Goal: Information Seeking & Learning: Learn about a topic

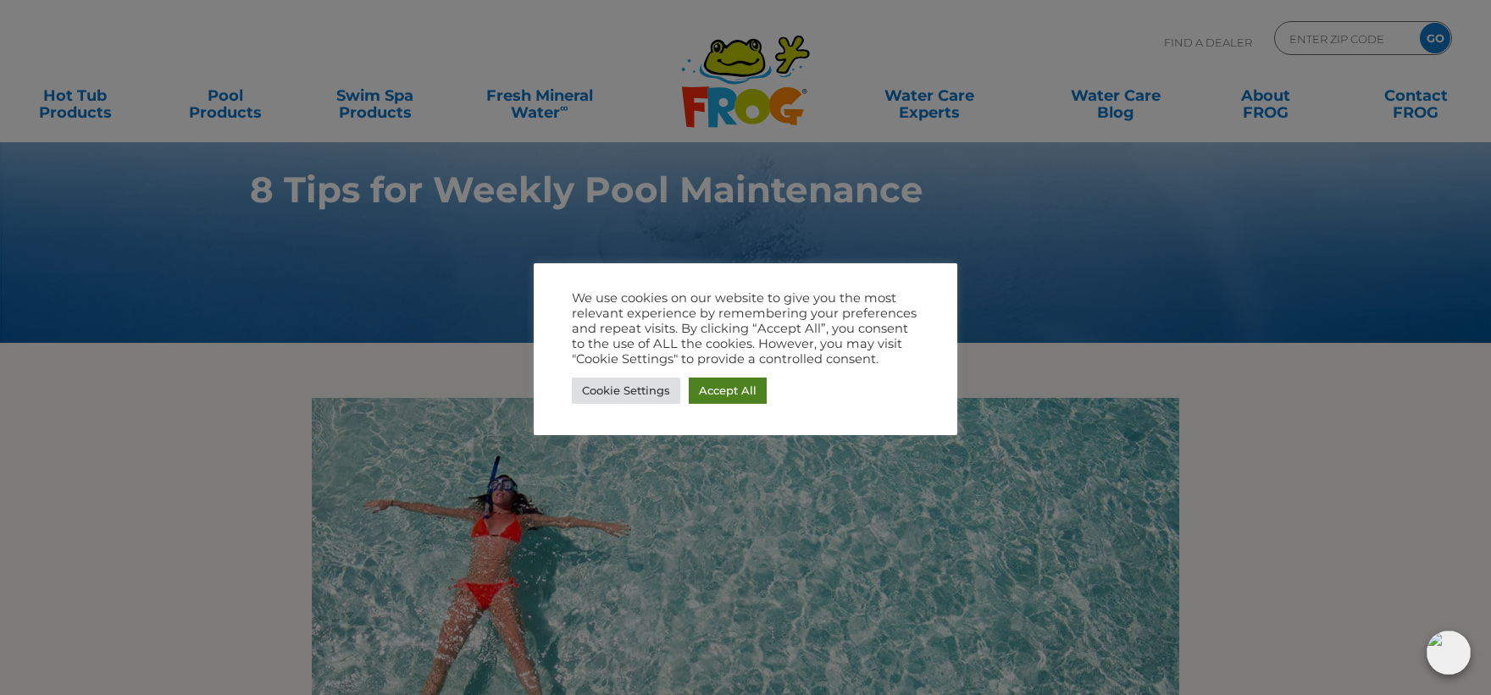
click at [704, 391] on link "Accept All" at bounding box center [728, 391] width 78 height 26
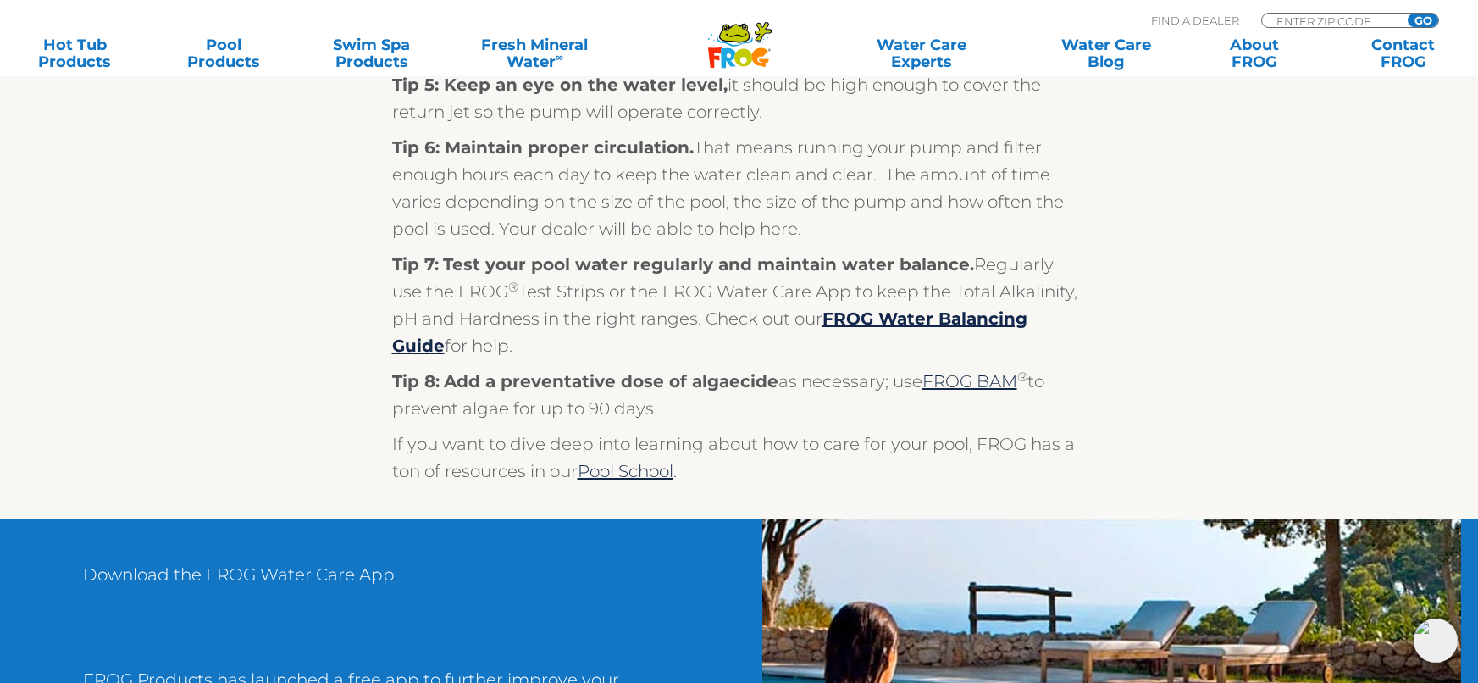
scroll to position [1101, 0]
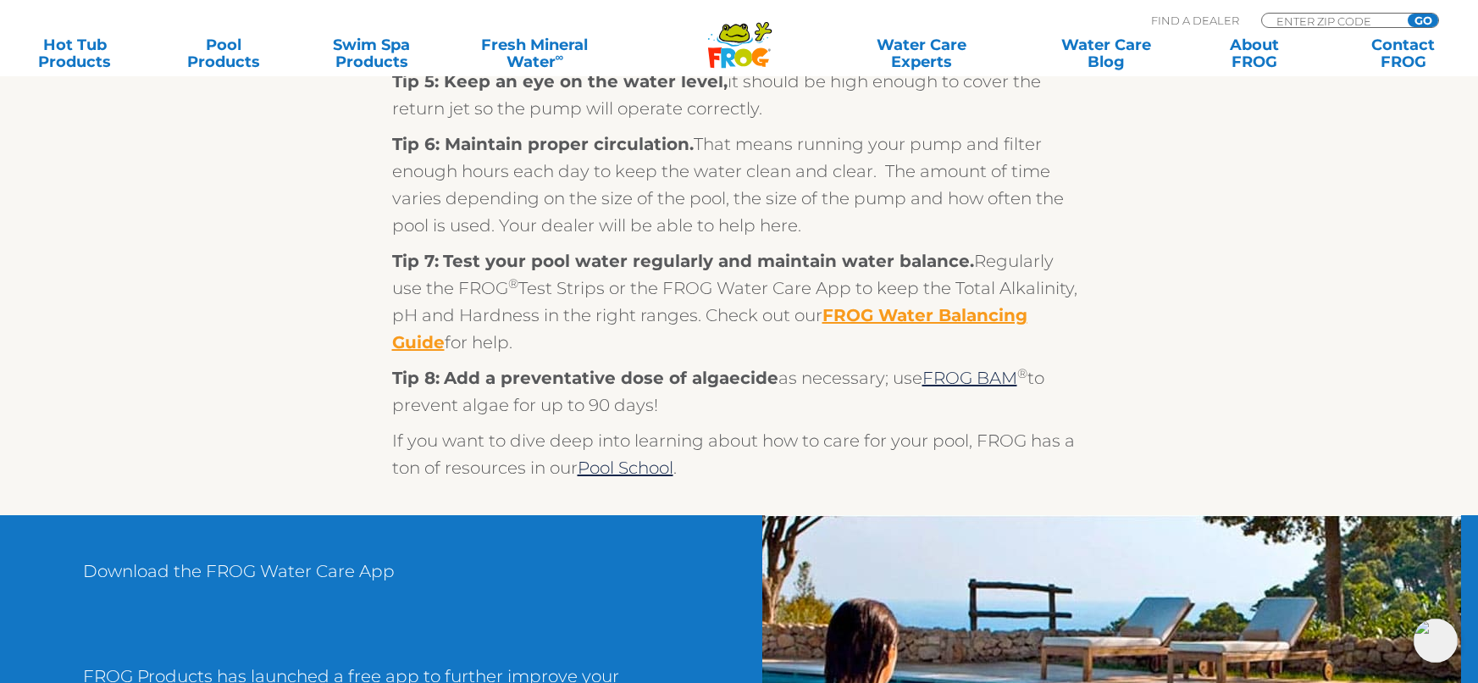
click at [900, 318] on strong "FROG Water Balancing Guide" at bounding box center [709, 328] width 635 height 47
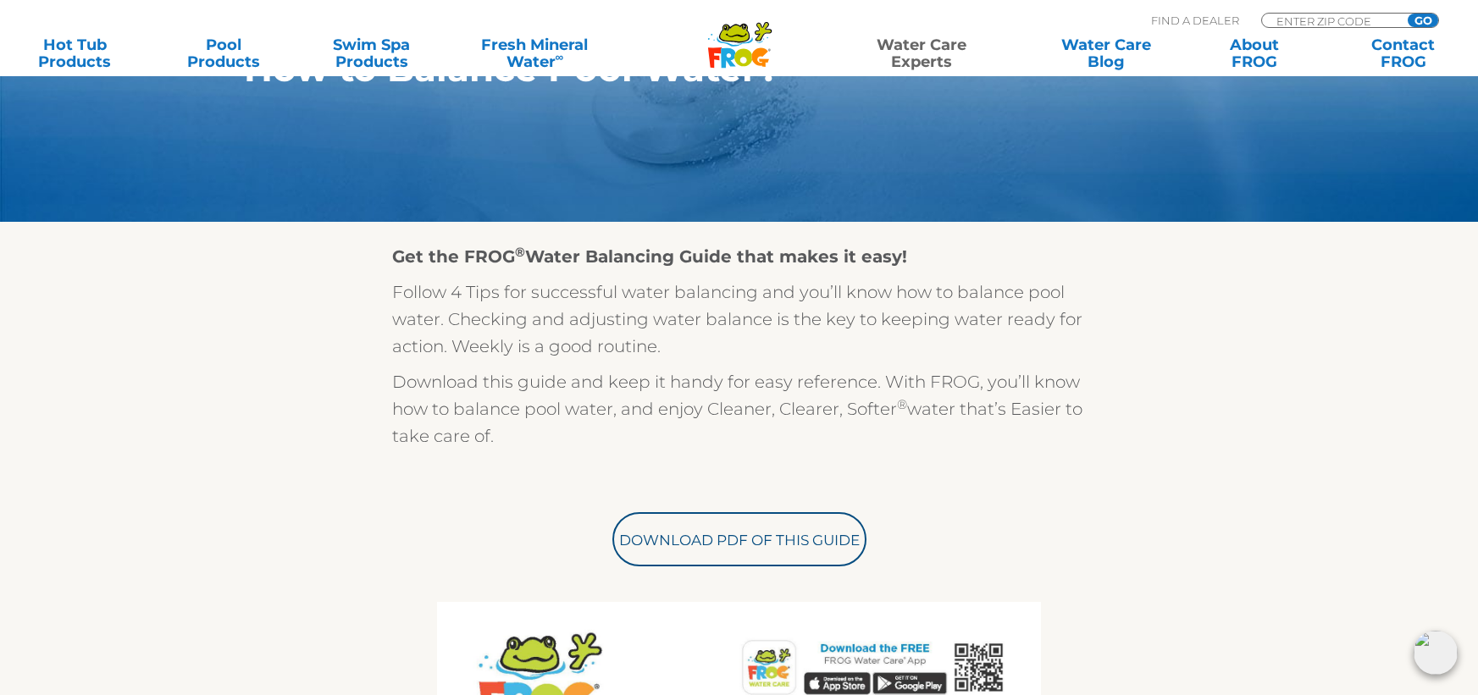
scroll to position [339, 0]
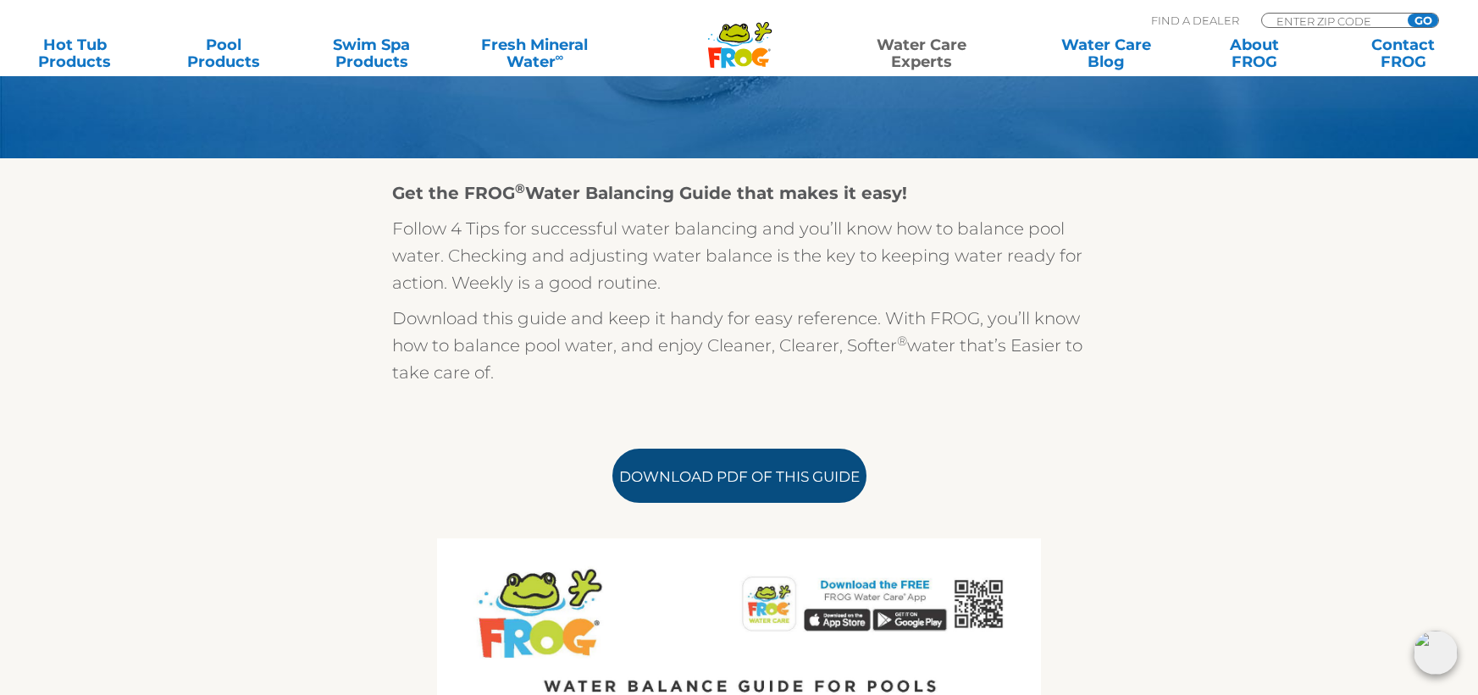
click at [766, 466] on link "Download PDF of this Guide" at bounding box center [739, 476] width 254 height 54
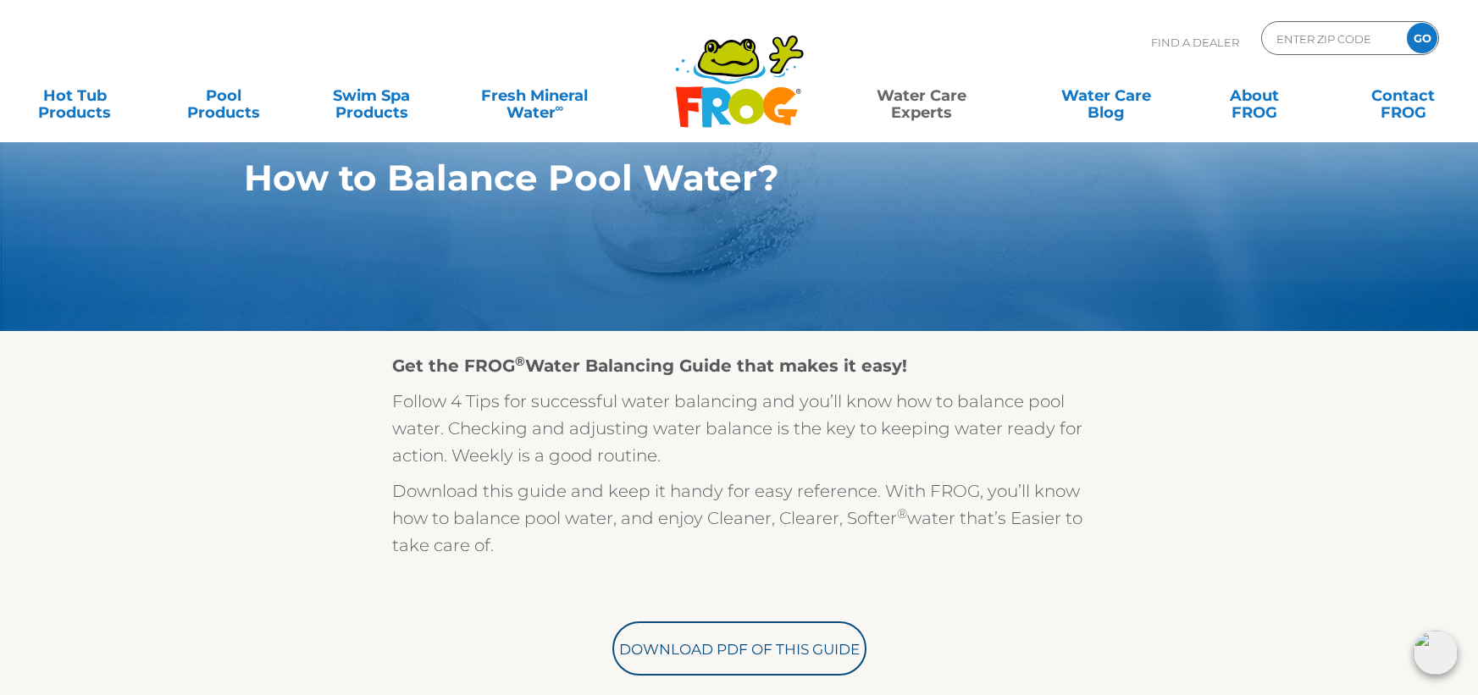
scroll to position [85, 0]
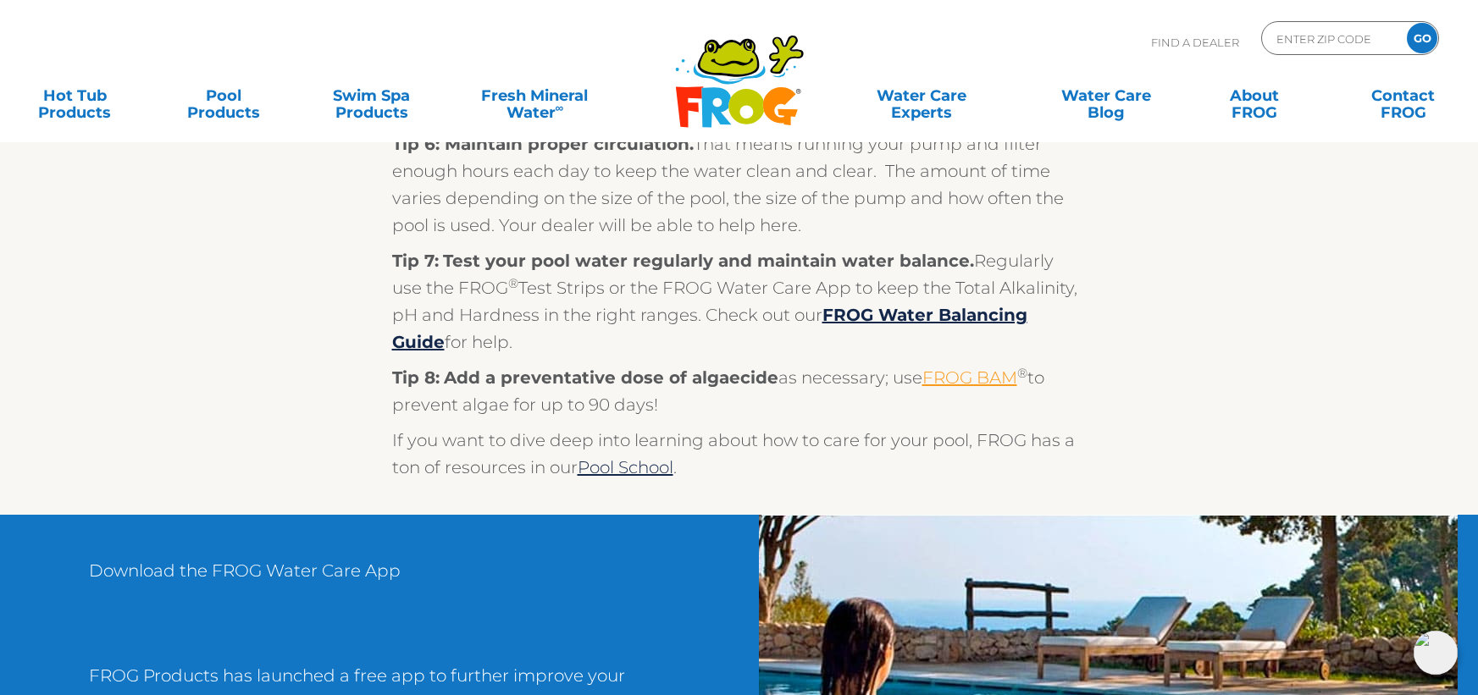
click at [974, 378] on link "FROG BAM" at bounding box center [969, 378] width 95 height 20
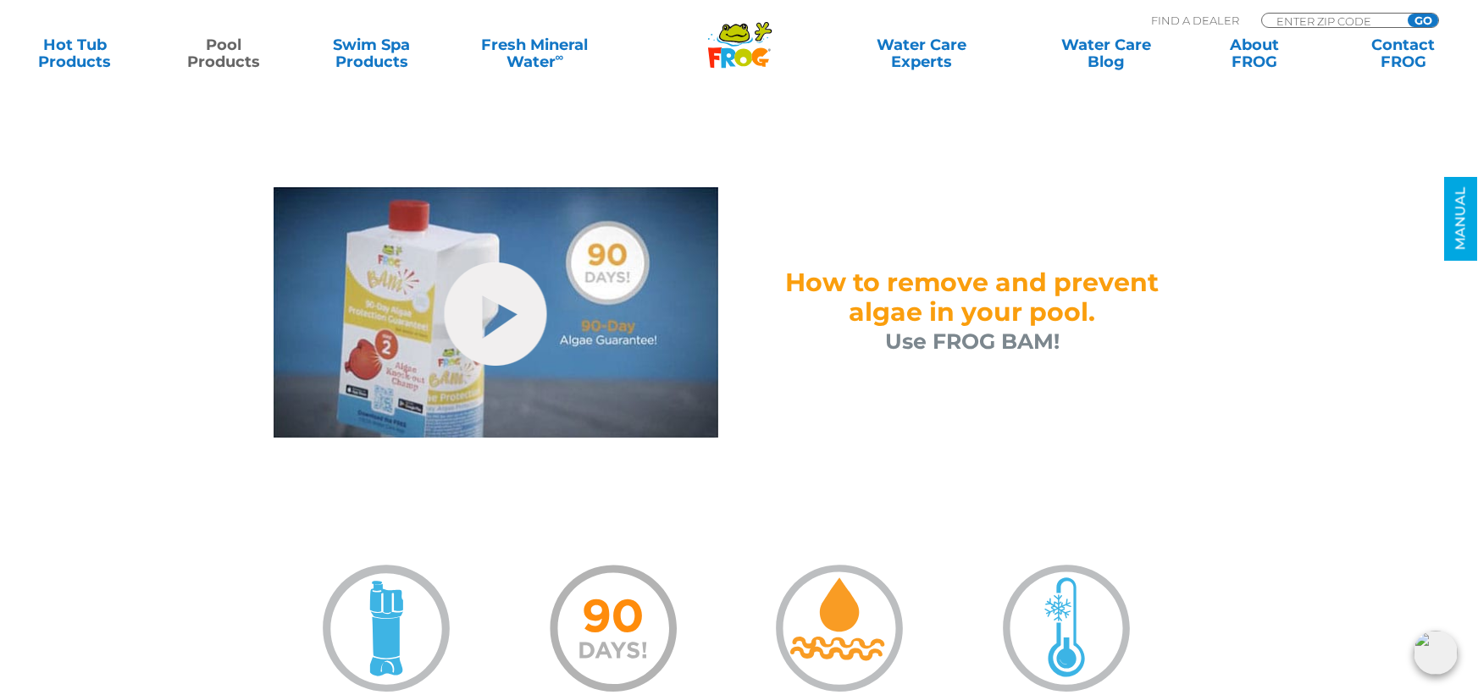
scroll to position [508, 0]
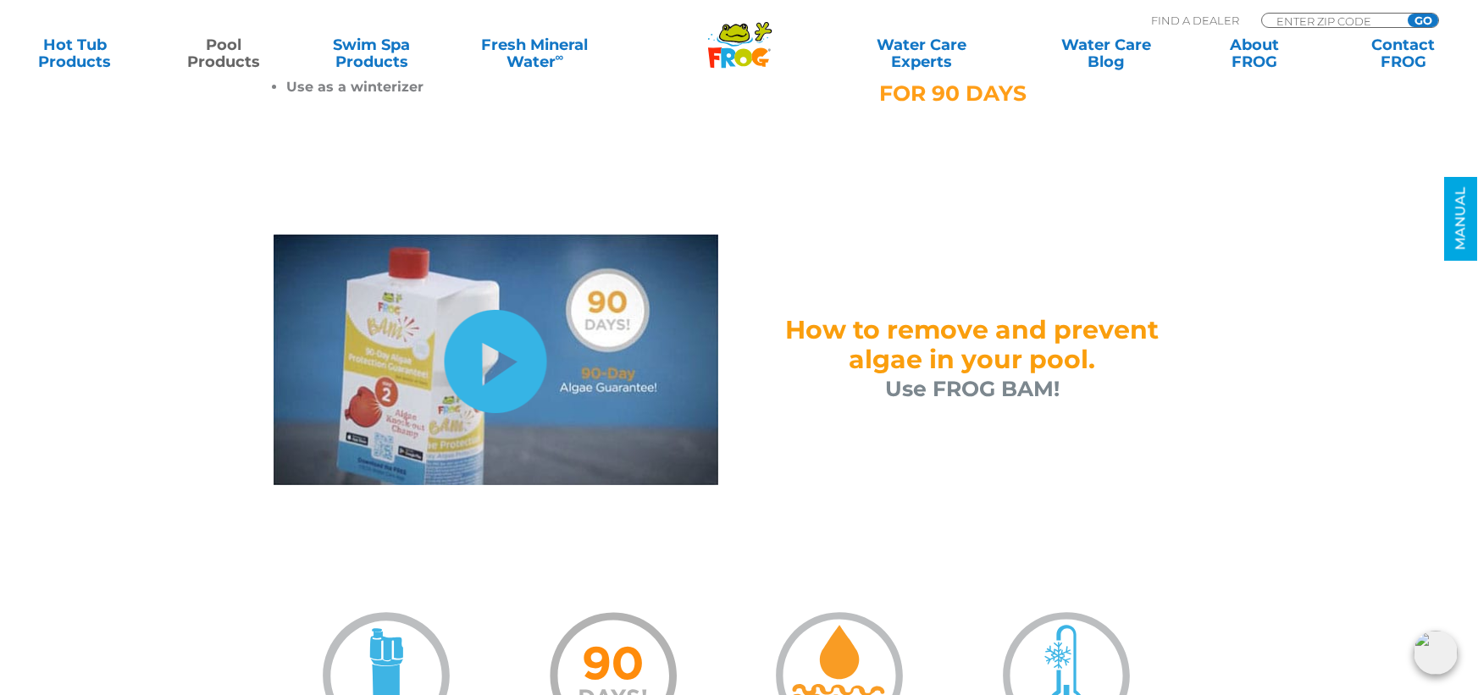
click at [504, 357] on link "hide-me" at bounding box center [496, 361] width 102 height 103
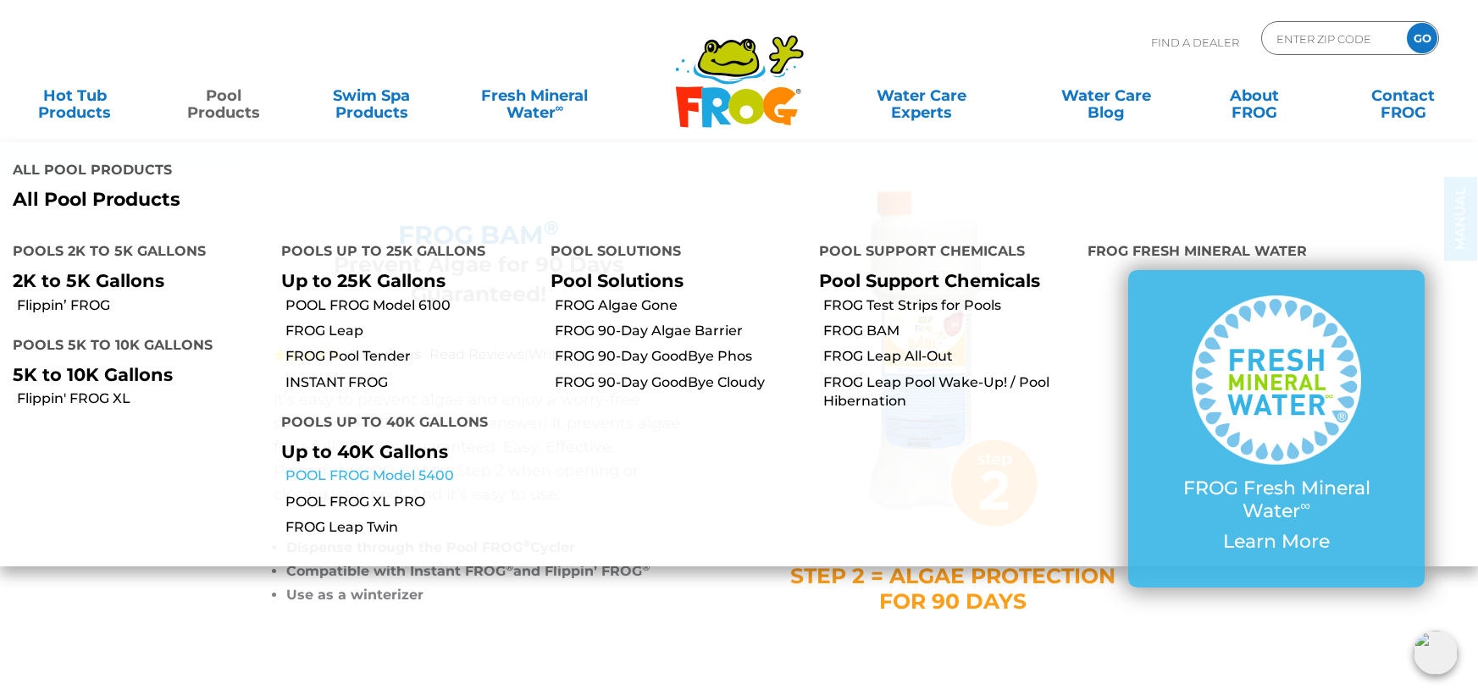
click at [369, 467] on link "POOL FROG Model 5400" at bounding box center [411, 476] width 252 height 19
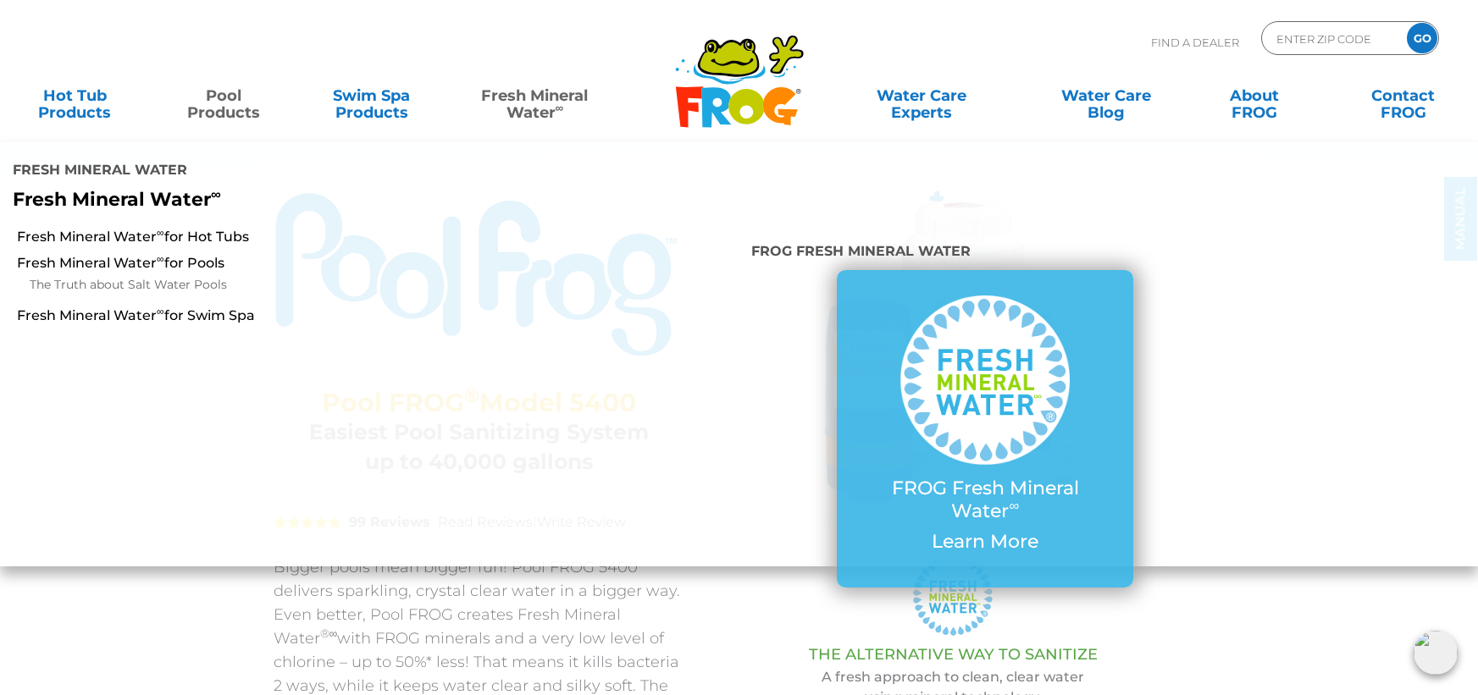
click at [558, 96] on link "Fresh Mineral Water ∞" at bounding box center [534, 96] width 145 height 34
click at [118, 254] on link "Fresh Mineral Water ∞ for Pools" at bounding box center [255, 263] width 476 height 19
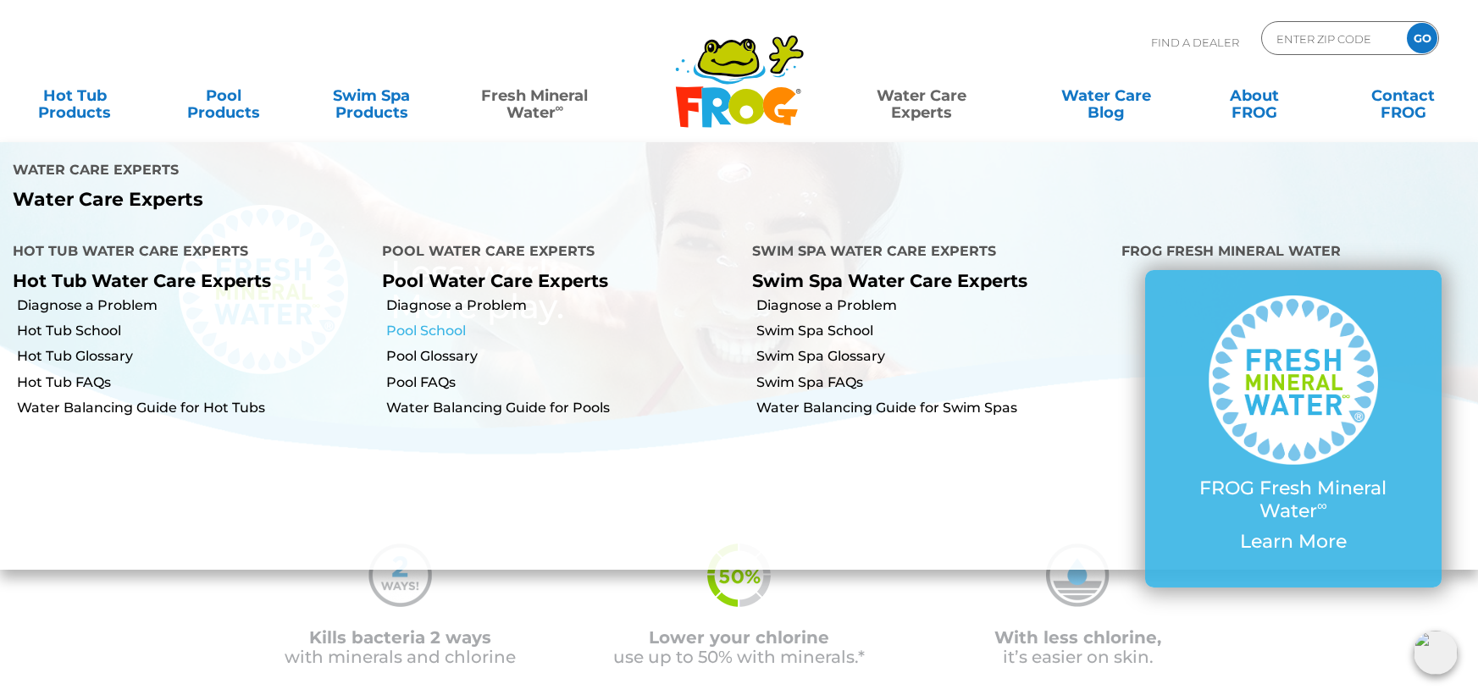
click at [443, 322] on link "Pool School" at bounding box center [562, 331] width 352 height 19
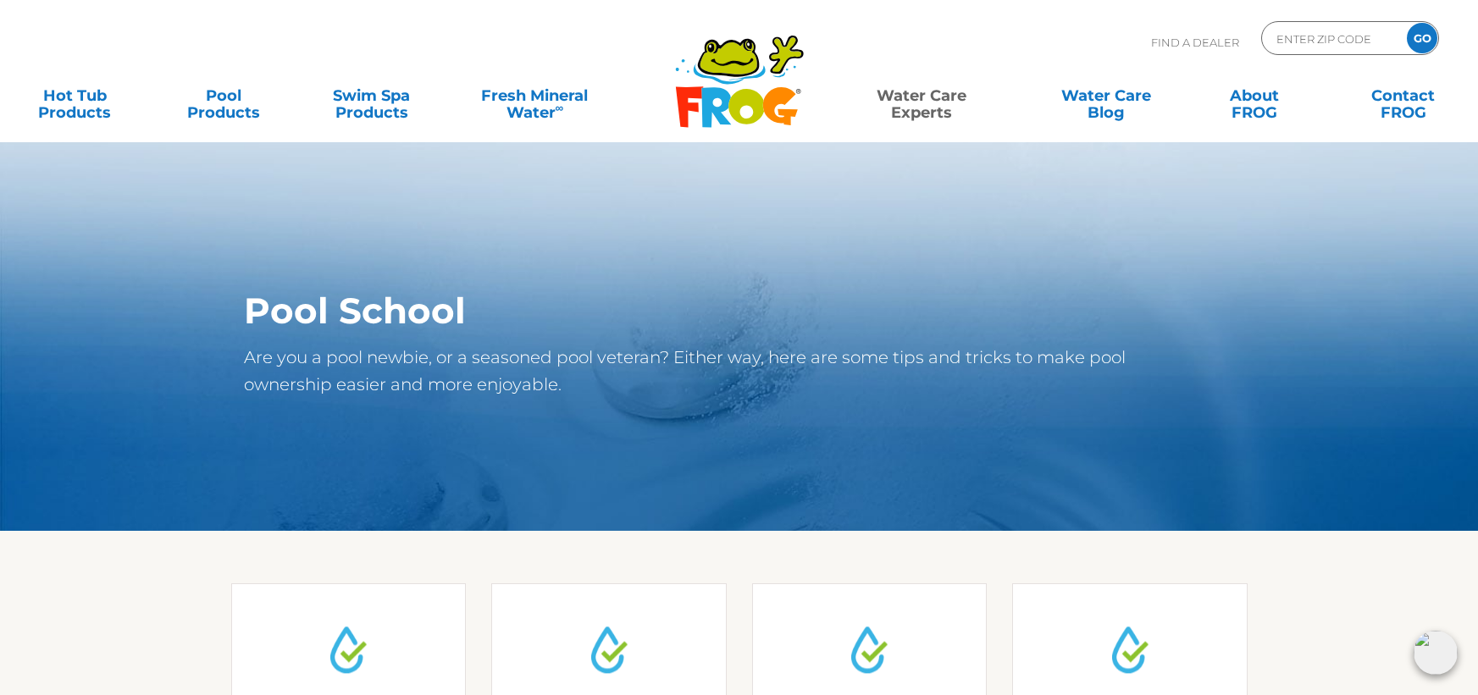
scroll to position [7, 0]
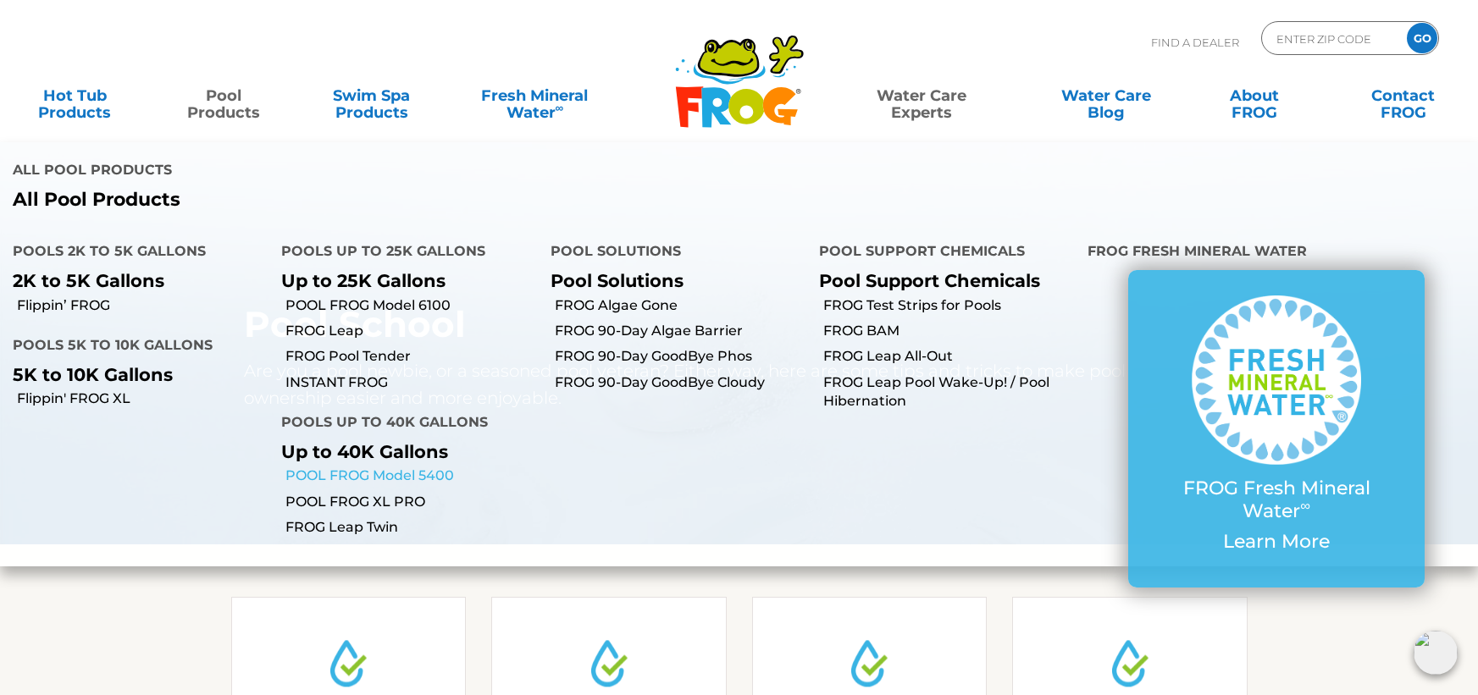
click at [399, 467] on link "POOL FROG Model 5400" at bounding box center [411, 476] width 252 height 19
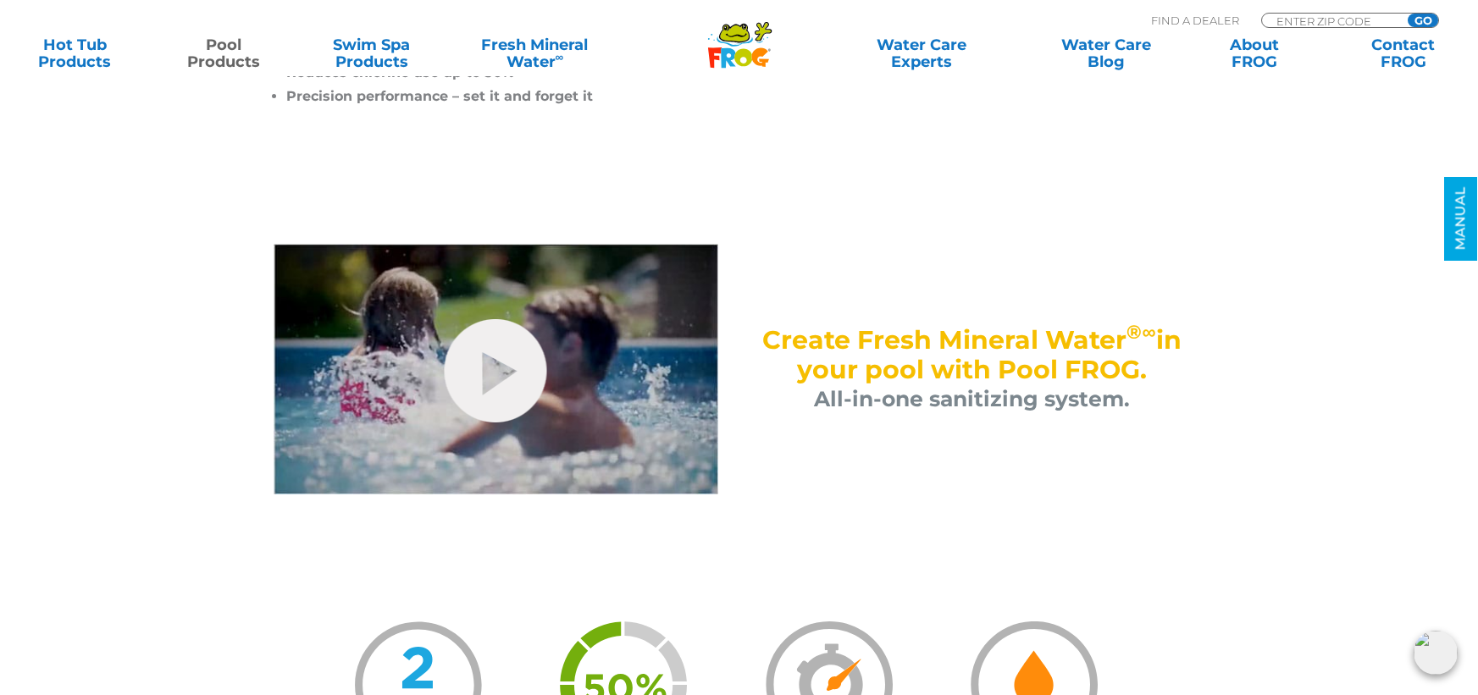
scroll to position [762, 0]
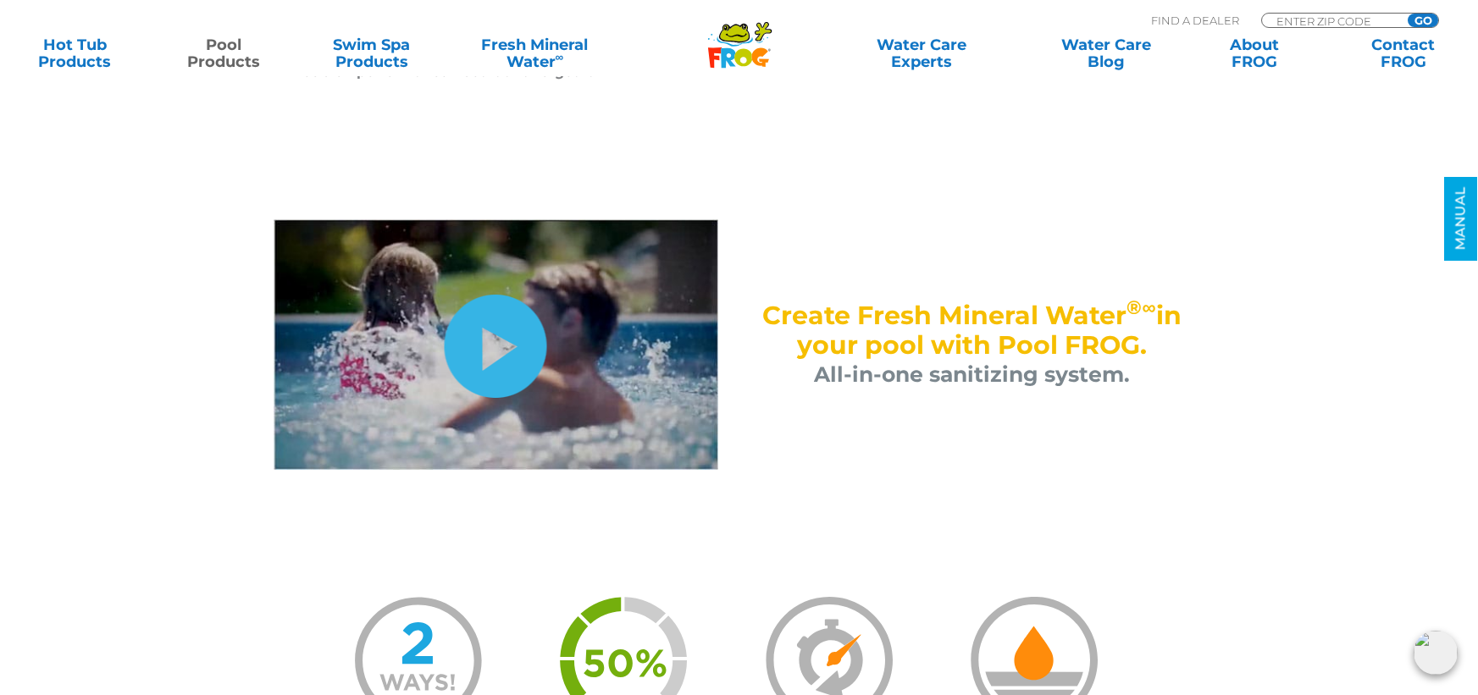
click at [505, 351] on link "hide-me" at bounding box center [496, 346] width 102 height 103
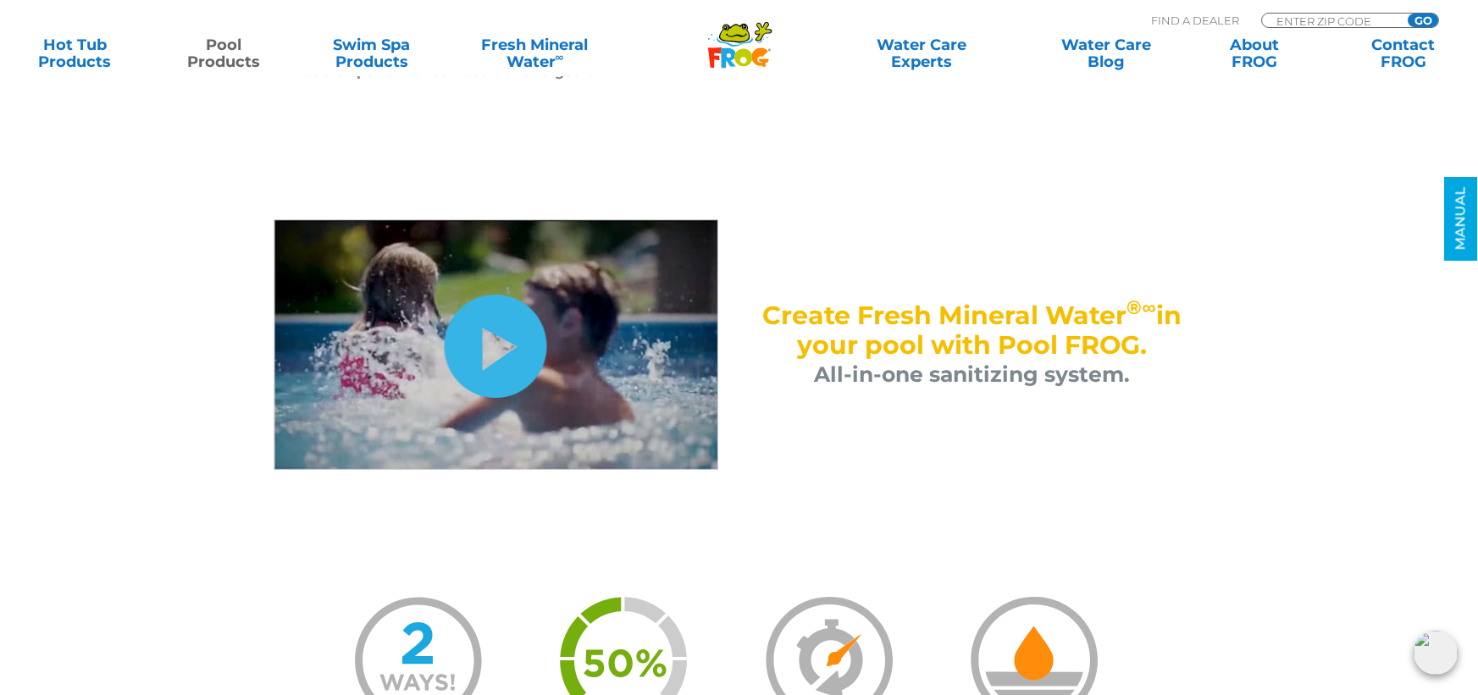
click at [516, 348] on link "hide-me" at bounding box center [496, 346] width 102 height 103
